Goal: Find specific page/section

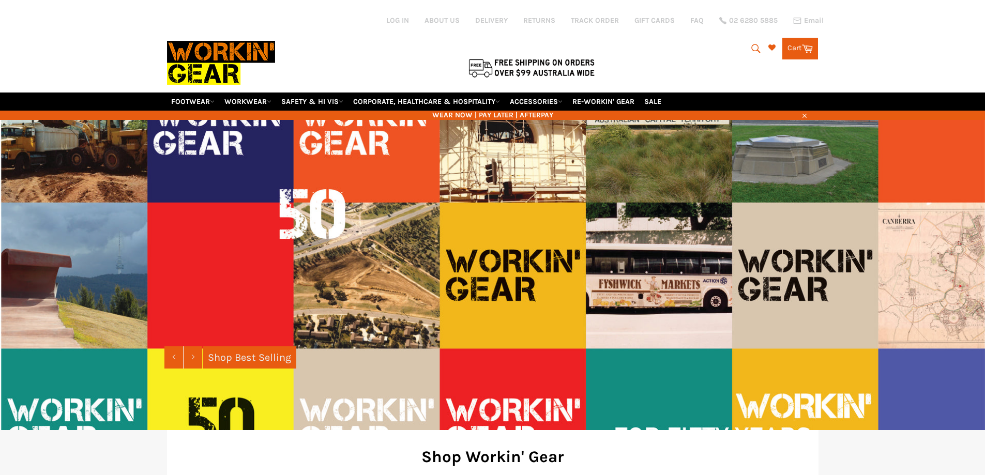
click at [764, 45] on button "Search" at bounding box center [754, 49] width 23 height 22
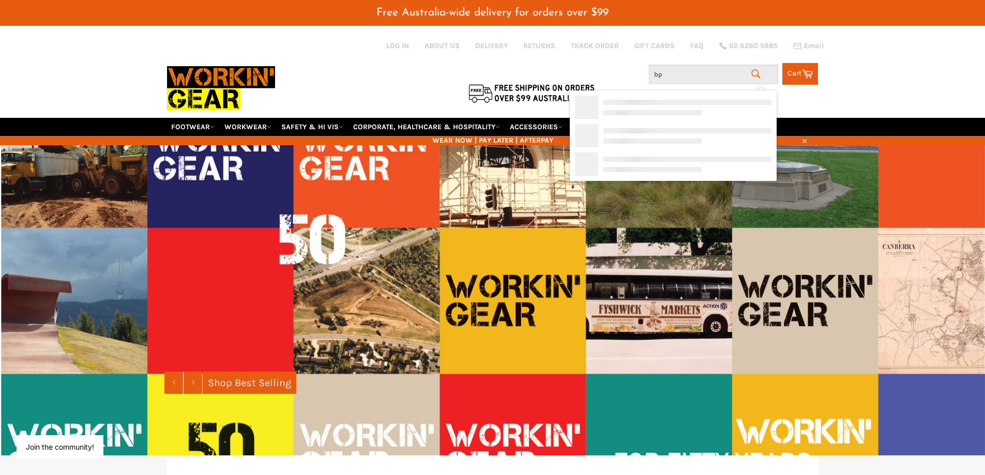
type input "bpc"
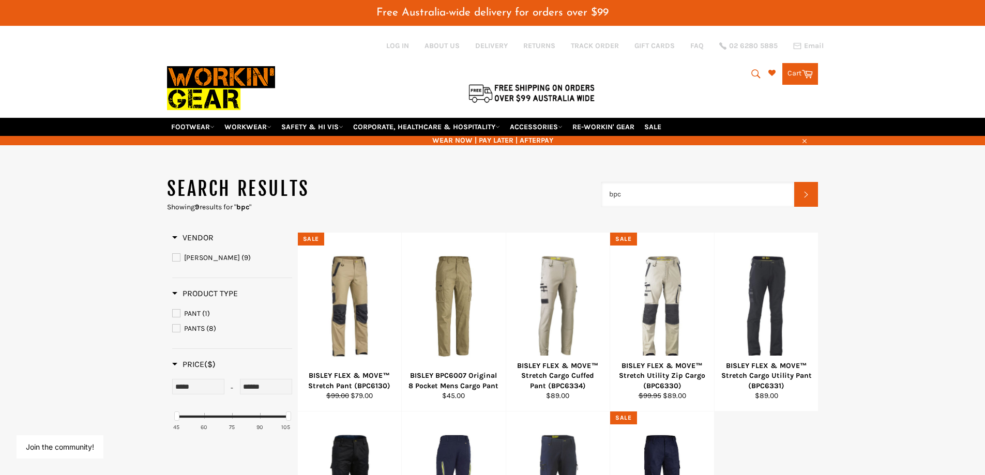
click at [637, 197] on input "bpc" at bounding box center [697, 194] width 193 height 25
type input "bpc6029t"
